Goal: Information Seeking & Learning: Learn about a topic

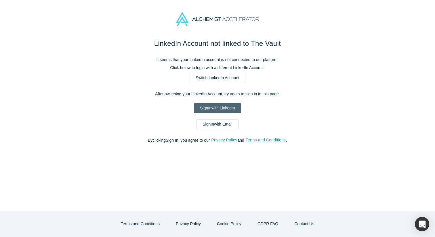
click at [229, 109] on link "Sign In with LinkedIn" at bounding box center [217, 108] width 47 height 10
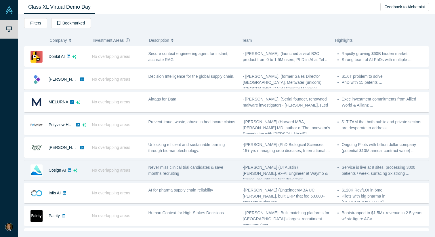
click at [103, 172] on span "No overlapping areas" at bounding box center [111, 170] width 38 height 5
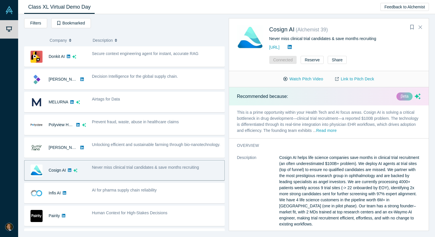
click at [376, 165] on p "Cosign AI helps life science companies save months in clinical trial recruitmen…" at bounding box center [351, 191] width 142 height 73
drag, startPoint x: 366, startPoint y: 164, endPoint x: 385, endPoint y: 170, distance: 20.3
click at [385, 170] on p "Cosign AI helps life science companies save months in clinical trial recruitmen…" at bounding box center [351, 191] width 142 height 73
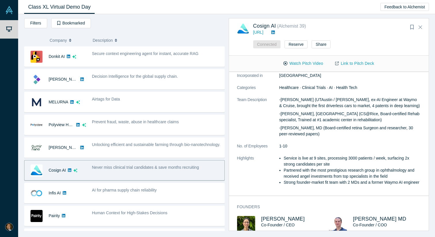
scroll to position [146, 0]
